Goal: Task Accomplishment & Management: Manage account settings

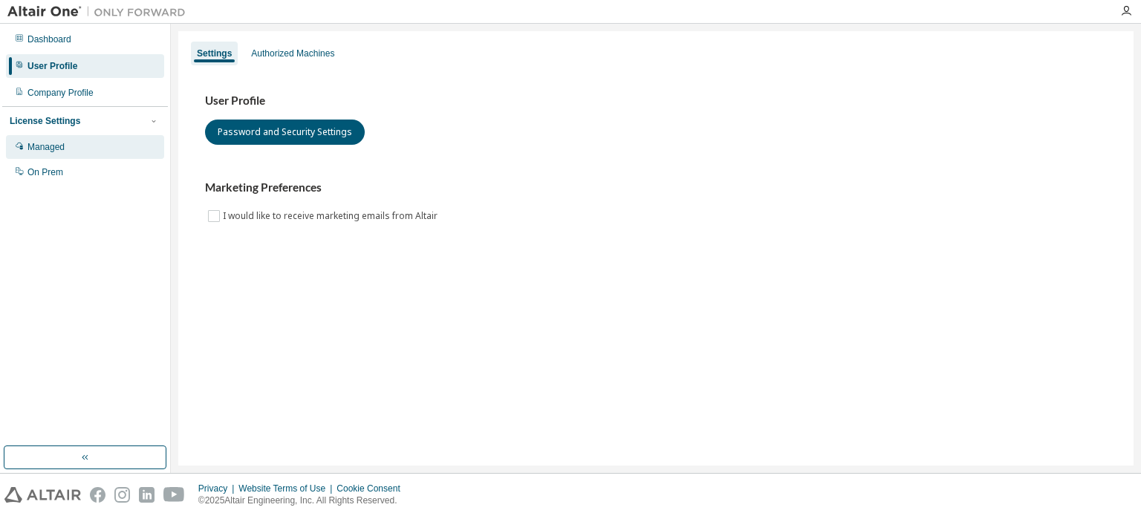
click at [69, 138] on div "Managed" at bounding box center [85, 147] width 158 height 24
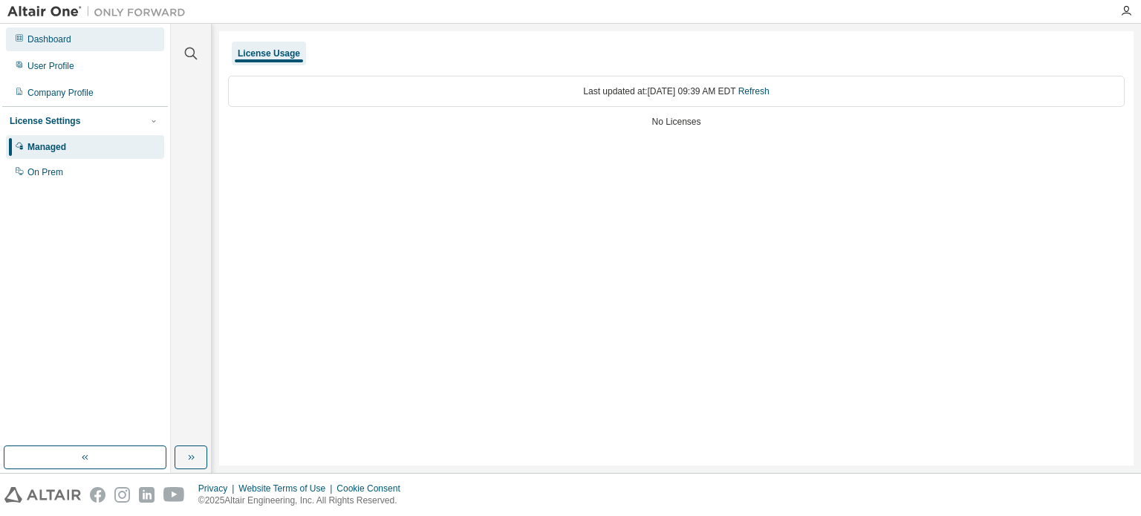
click at [56, 40] on div "Dashboard" at bounding box center [49, 39] width 44 height 12
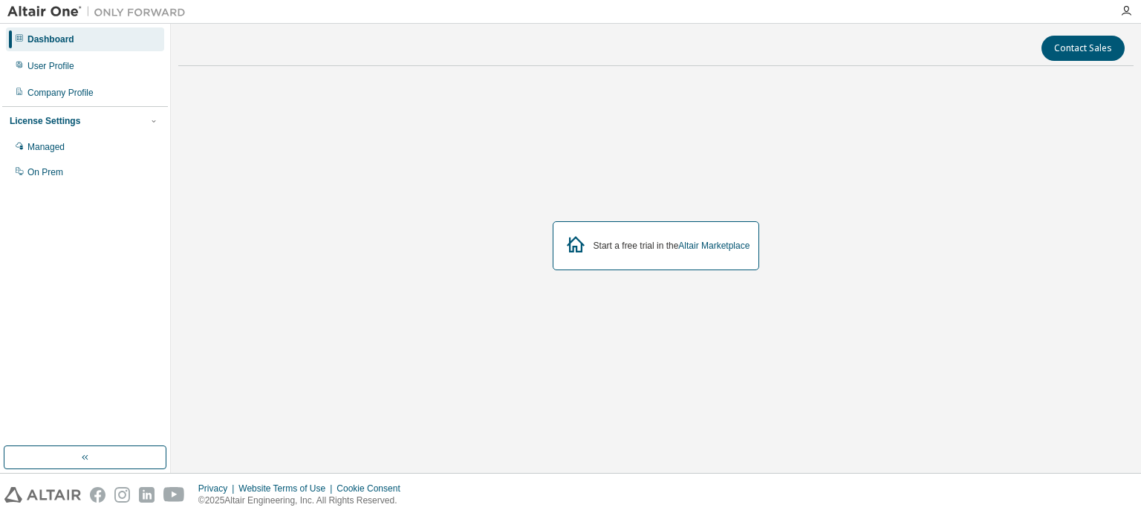
click at [30, 12] on img at bounding box center [100, 11] width 186 height 15
click at [1133, 14] on div at bounding box center [1127, 11] width 30 height 12
click at [1131, 14] on icon "button" at bounding box center [1127, 11] width 12 height 12
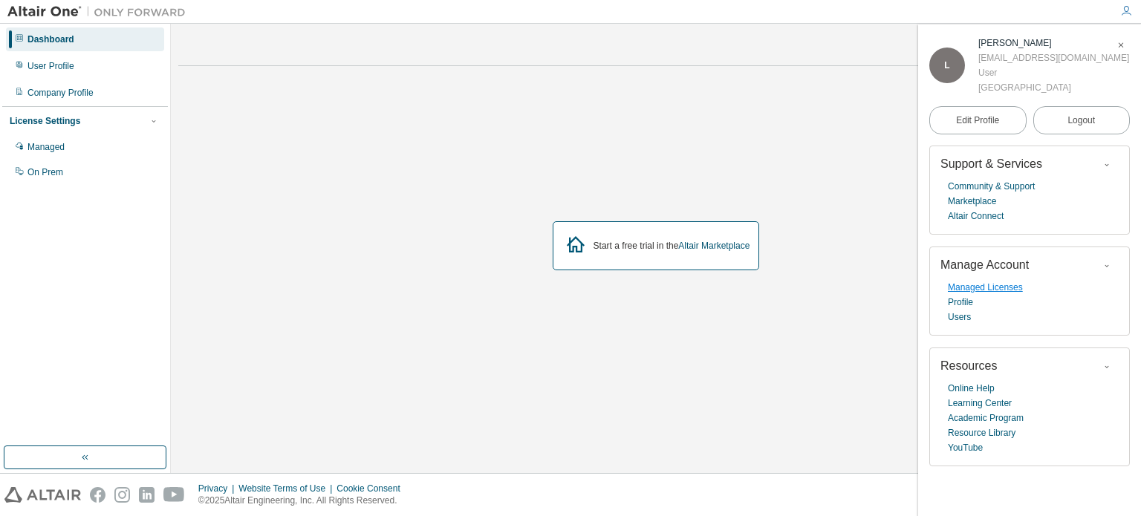
click at [1002, 288] on link "Managed Licenses" at bounding box center [985, 287] width 75 height 15
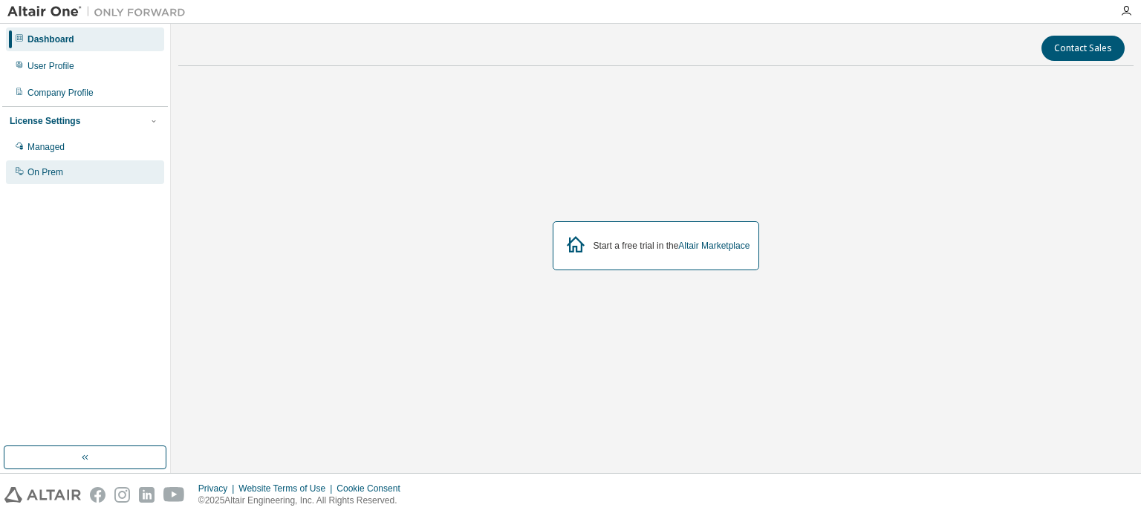
click at [88, 172] on div "On Prem" at bounding box center [85, 173] width 158 height 24
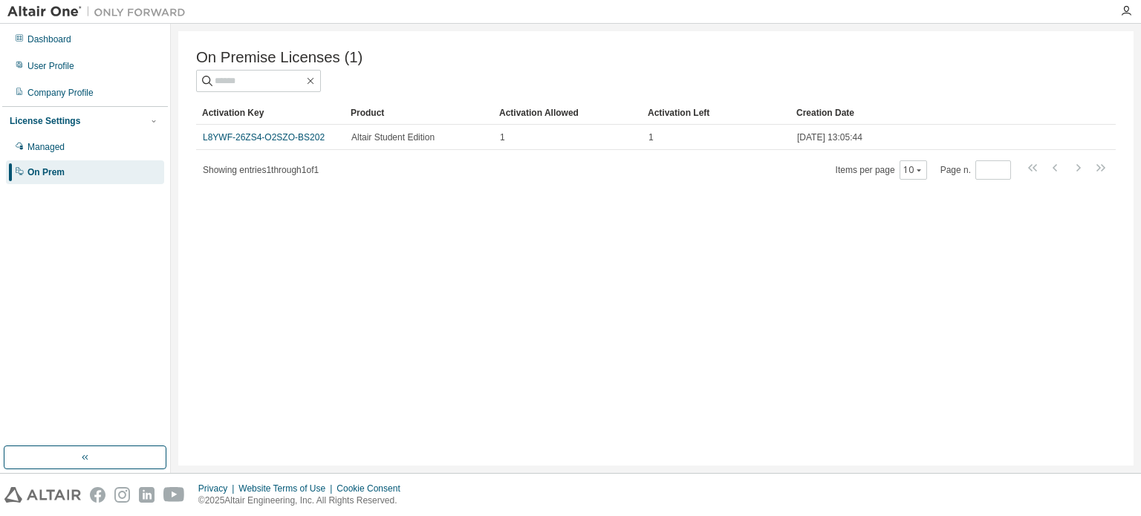
drag, startPoint x: 281, startPoint y: 135, endPoint x: 217, endPoint y: 265, distance: 144.9
click at [217, 265] on div "On Premise Licenses (1) Clear Load Save Save As Field Operator Value Select fil…" at bounding box center [656, 248] width 956 height 435
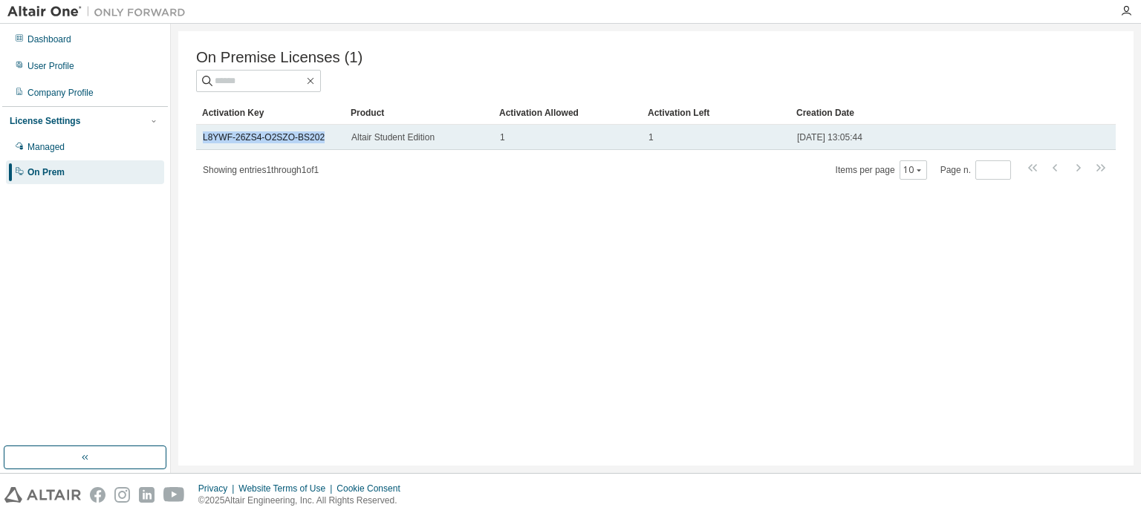
drag, startPoint x: 314, startPoint y: 139, endPoint x: 201, endPoint y: 149, distance: 114.2
click at [201, 149] on td "L8YWF-26ZS4-O2SZO-BS202" at bounding box center [270, 137] width 149 height 25
copy link "L8YWF-26ZS4-O2SZO-BS202"
